Goal: Check status: Check status

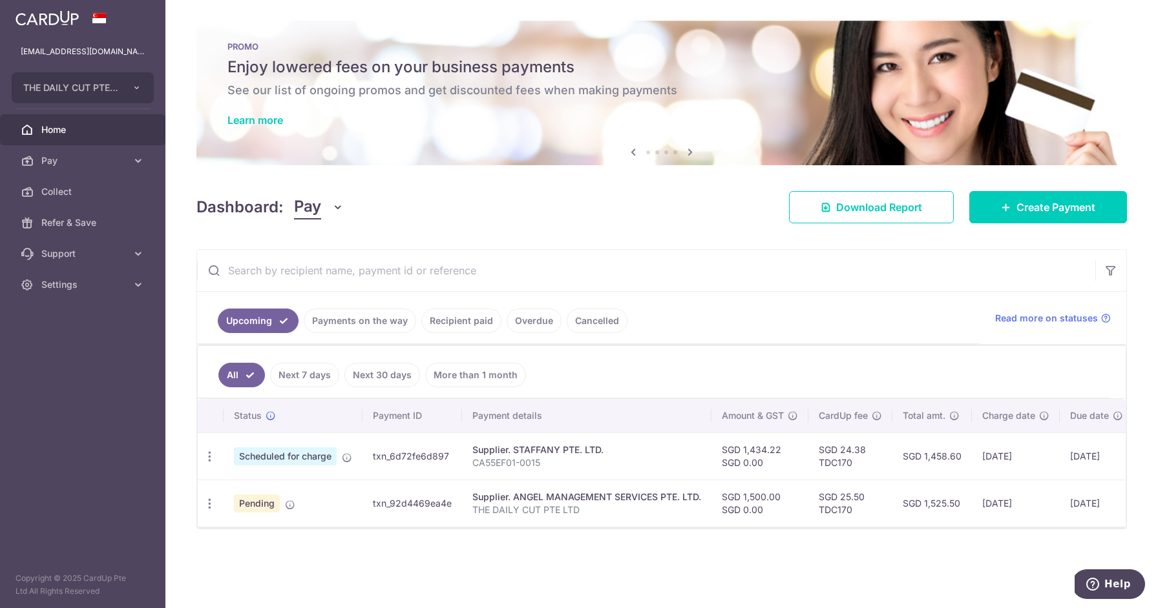
click at [527, 324] on link "Overdue" at bounding box center [533, 321] width 55 height 25
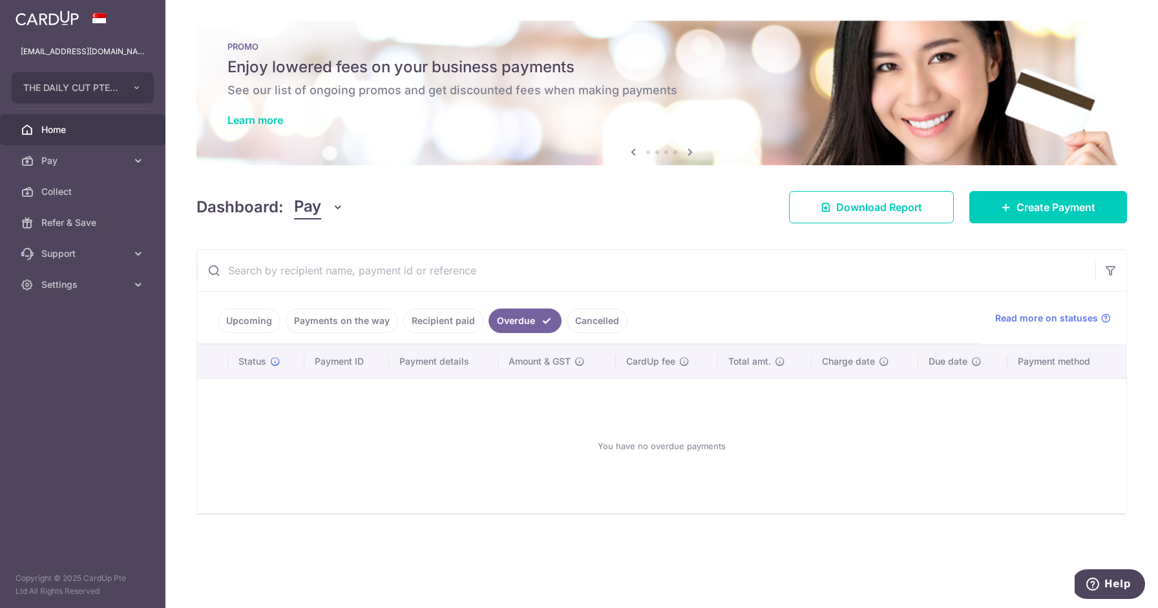
click at [465, 323] on link "Recipient paid" at bounding box center [443, 321] width 80 height 25
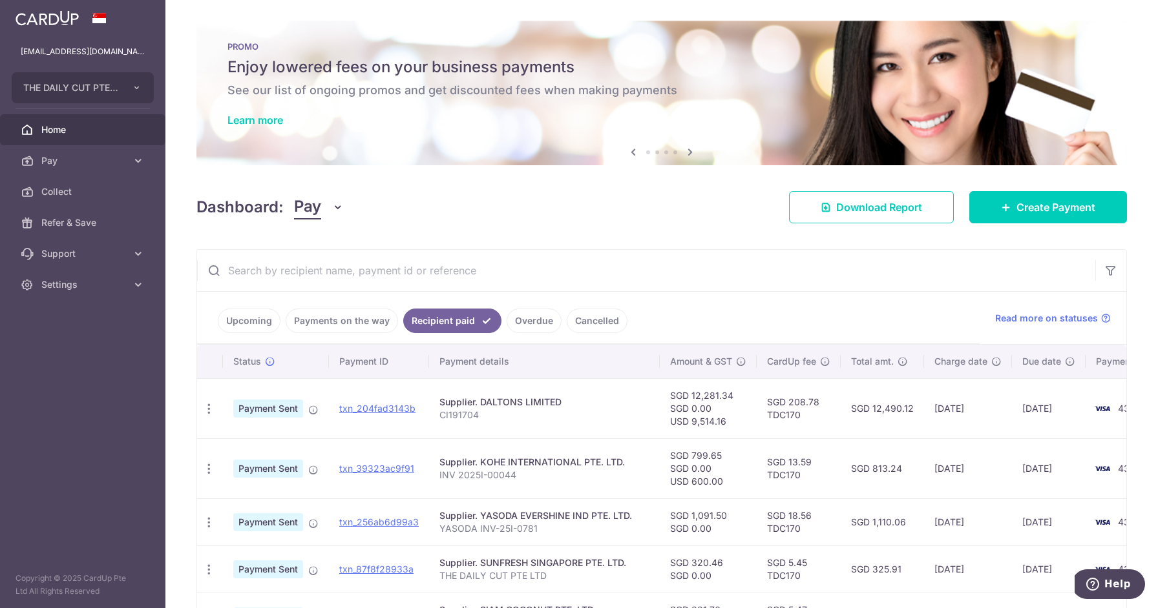
click at [497, 264] on input "text" at bounding box center [646, 270] width 898 height 41
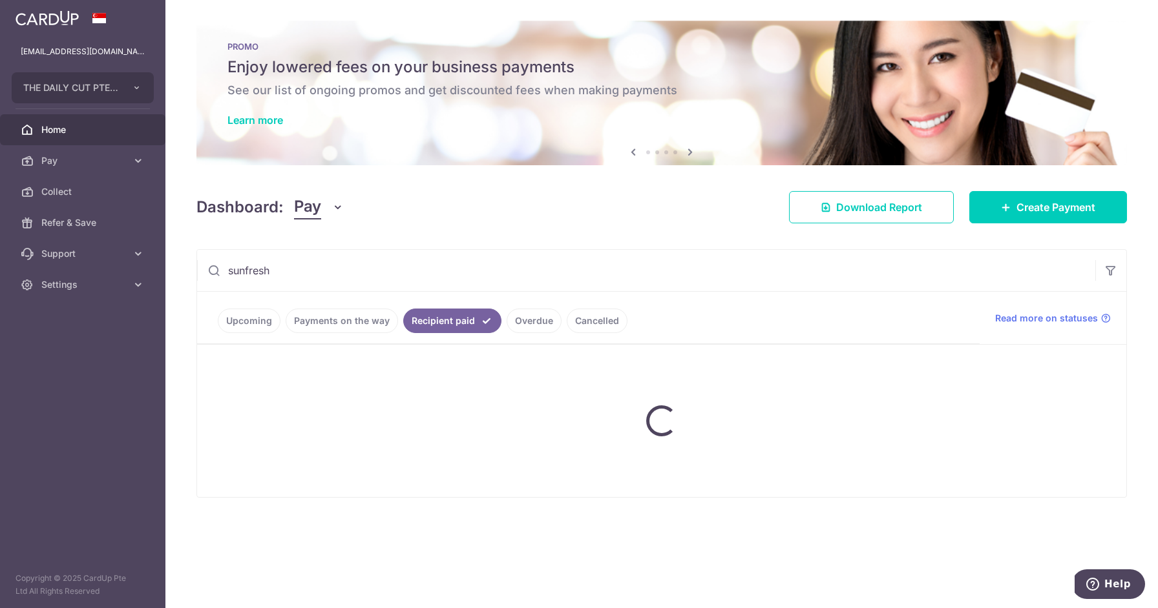
type input "sunfresh"
